Goal: Check status: Check status

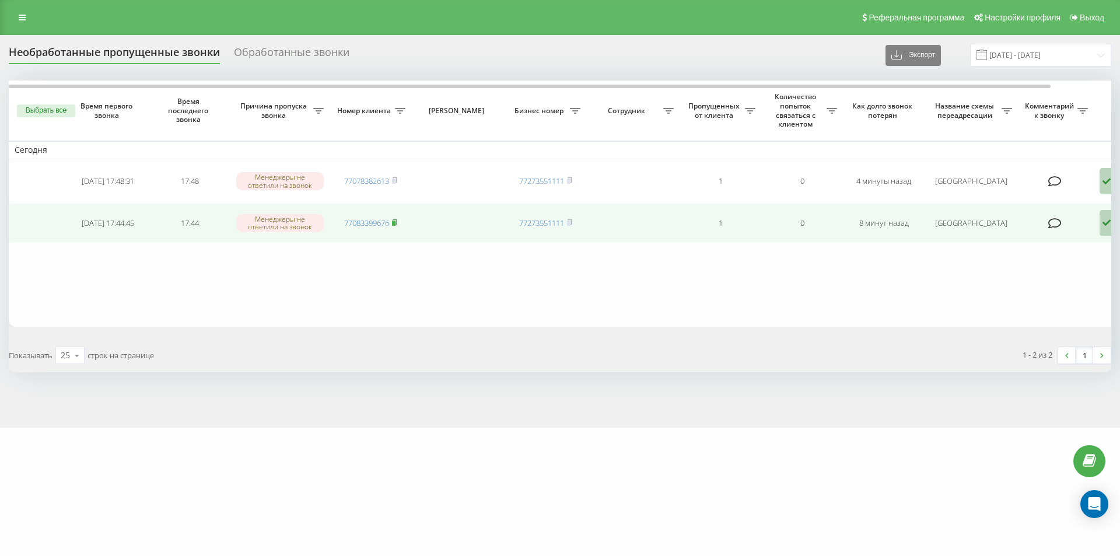
click at [397, 223] on icon at bounding box center [394, 221] width 4 height 5
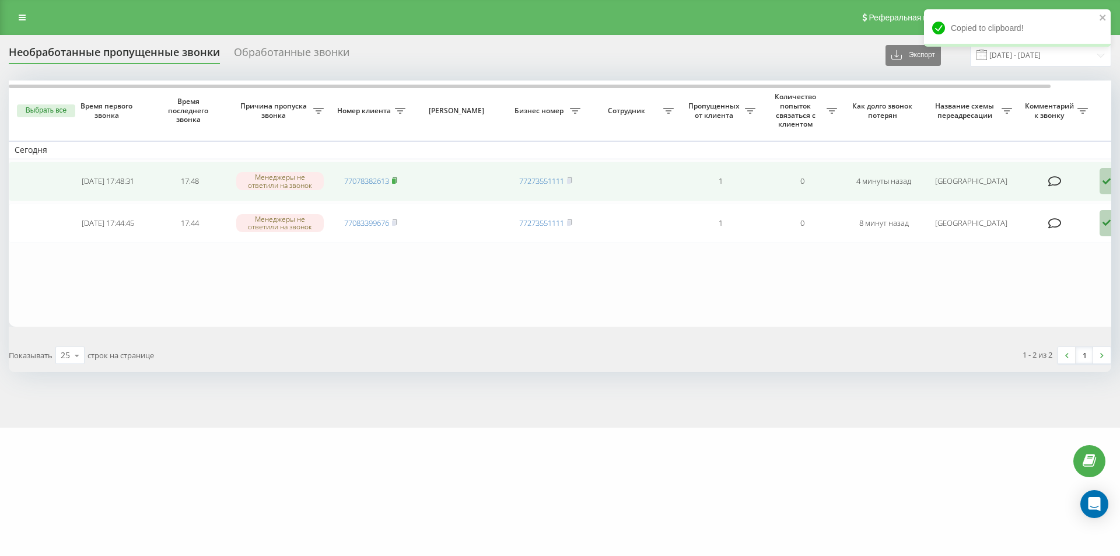
click at [397, 182] on icon at bounding box center [394, 179] width 4 height 5
